Goal: Navigation & Orientation: Find specific page/section

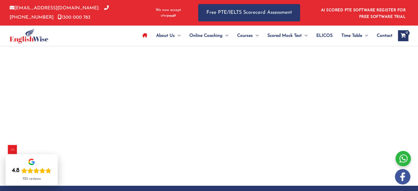
scroll to position [1843, 0]
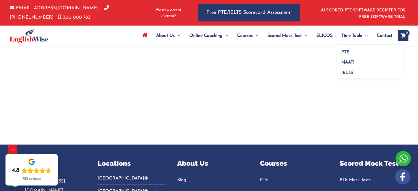
click at [366, 37] on span "Menu Toggle" at bounding box center [365, 35] width 6 height 19
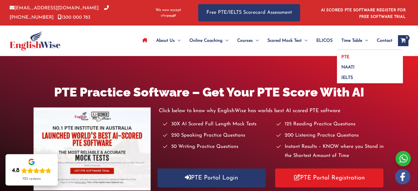
click at [347, 56] on span "PTE" at bounding box center [346, 57] width 8 height 4
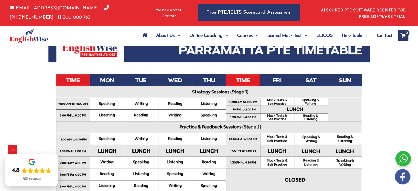
scroll to position [193, 0]
